Goal: Task Accomplishment & Management: Complete application form

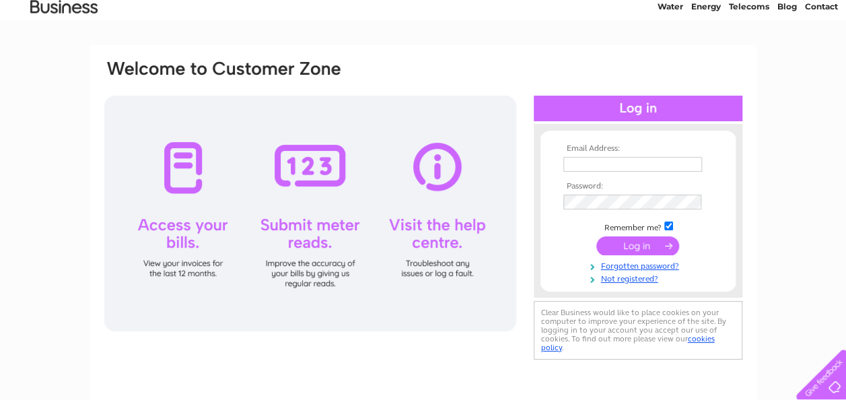
scroll to position [58, 0]
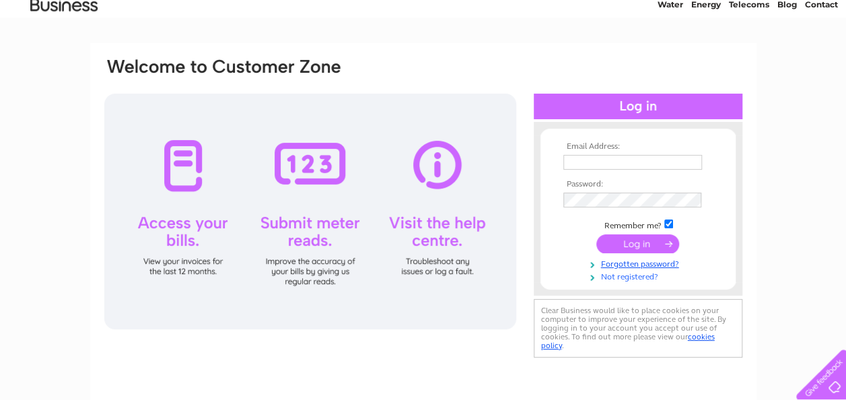
click at [640, 275] on link "Not registered?" at bounding box center [639, 275] width 153 height 13
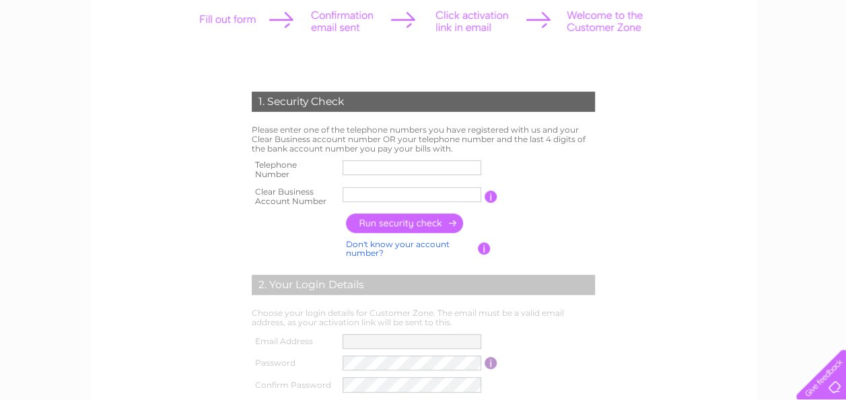
scroll to position [196, 0]
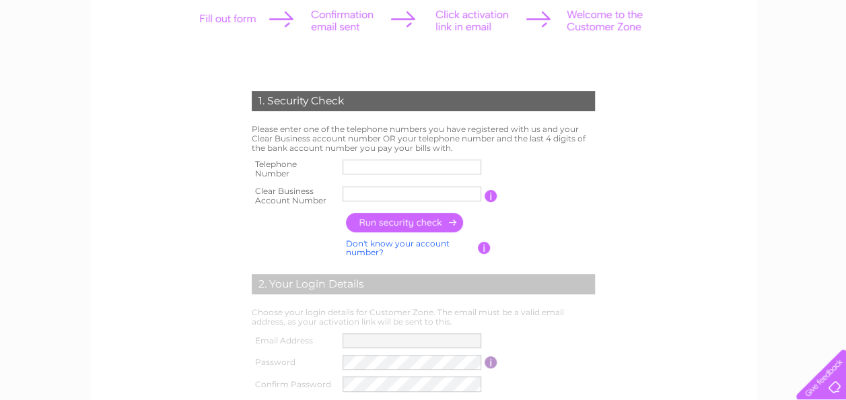
click at [358, 169] on input "text" at bounding box center [411, 166] width 139 height 15
type input "07734852796"
type input "Archwood"
click at [410, 225] on input "button" at bounding box center [405, 223] width 118 height 20
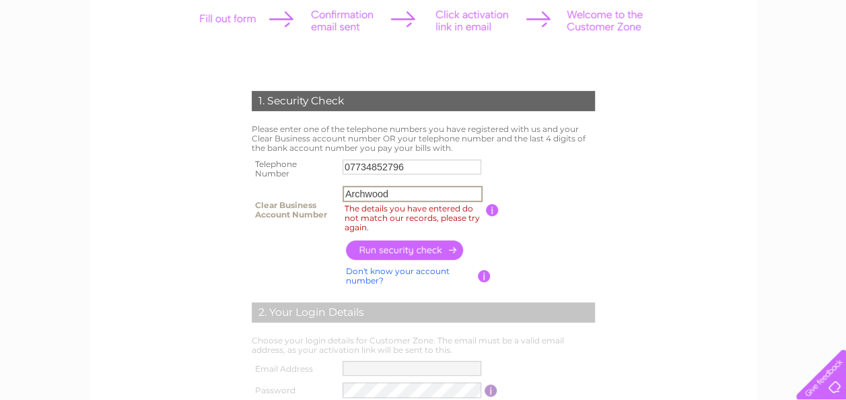
click at [408, 199] on input "Archwood" at bounding box center [412, 194] width 140 height 16
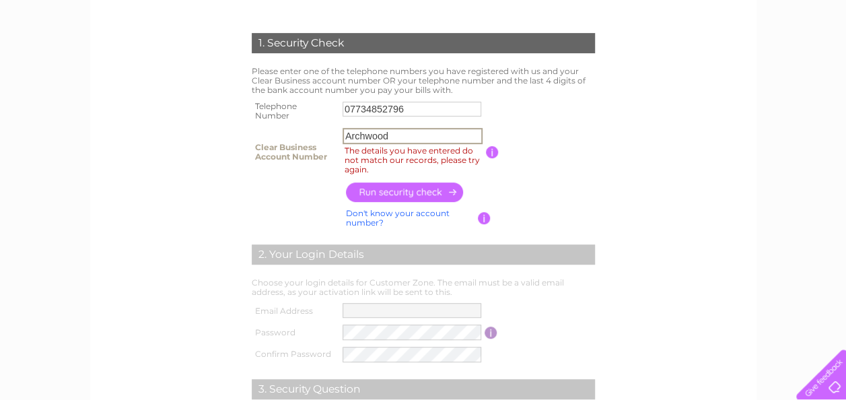
scroll to position [255, 0]
